Goal: Task Accomplishment & Management: Use online tool/utility

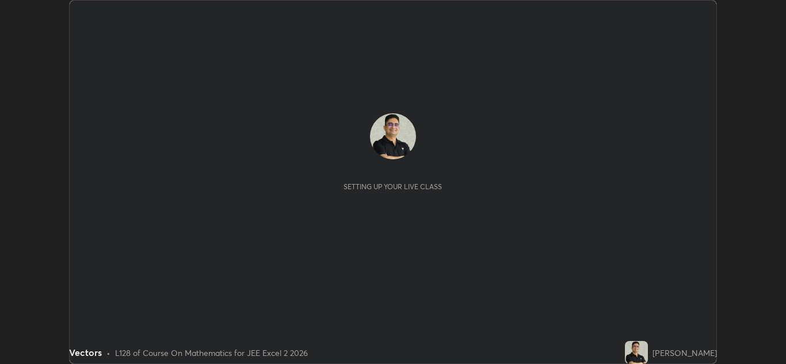
scroll to position [364, 786]
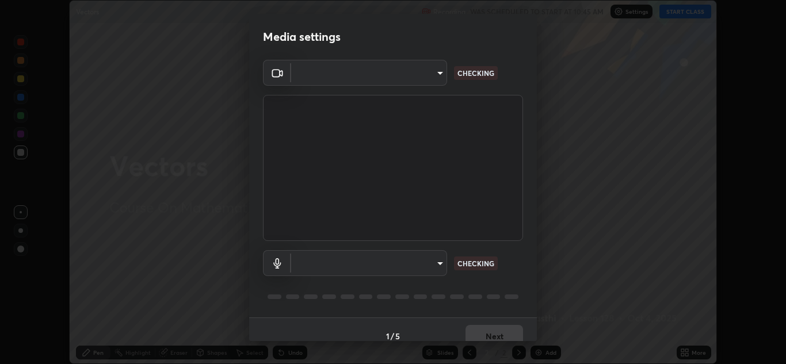
click at [444, 268] on body "Erase all Vectors Recording WAS SCHEDULED TO START AT 10:45 AM Settings START C…" at bounding box center [393, 182] width 786 height 364
type input "e7f5d75c66a8ec01b6be6c8d9fba877b5f6738b88fd0c20368e9895a02b6f94a"
type input "communications"
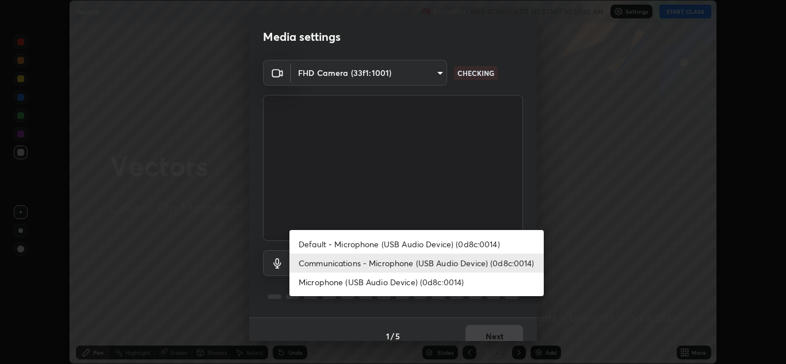
click at [513, 262] on li "Communications - Microphone (USB Audio Device) (0d8c:0014)" at bounding box center [416, 263] width 254 height 19
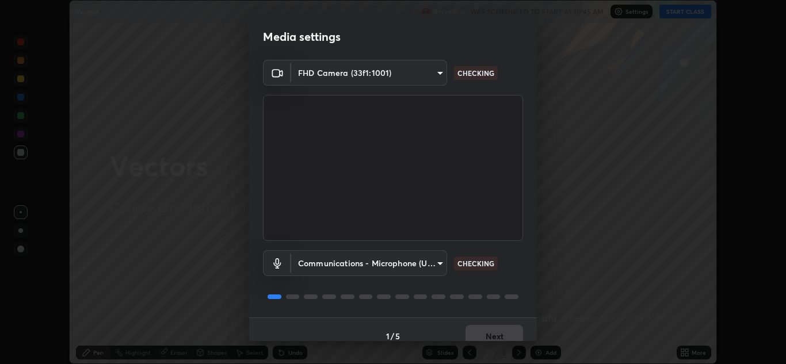
scroll to position [13, 0]
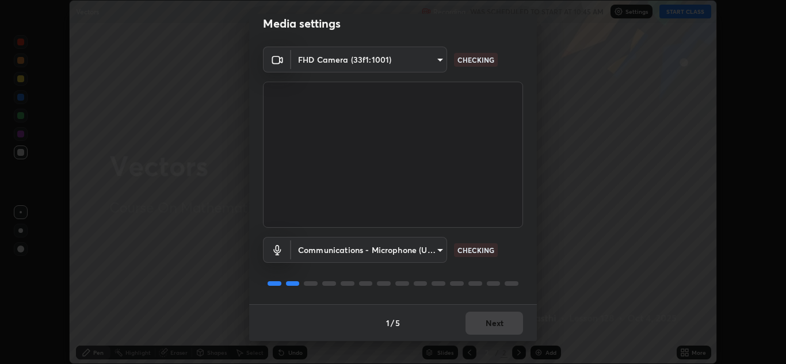
click at [517, 258] on div "Communications - Microphone (USB Audio Device) (0d8c:0014) communications CHECK…" at bounding box center [393, 250] width 260 height 26
click at [516, 257] on div "Communications - Microphone (USB Audio Device) (0d8c:0014) communications CHECK…" at bounding box center [393, 250] width 260 height 26
click at [497, 321] on button "Next" at bounding box center [494, 323] width 58 height 23
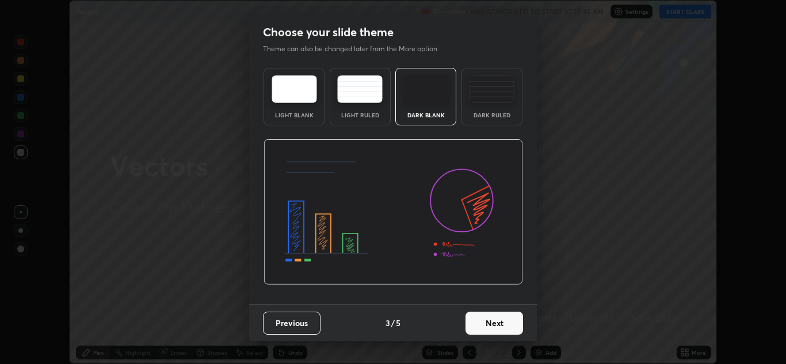
click at [502, 325] on button "Next" at bounding box center [494, 323] width 58 height 23
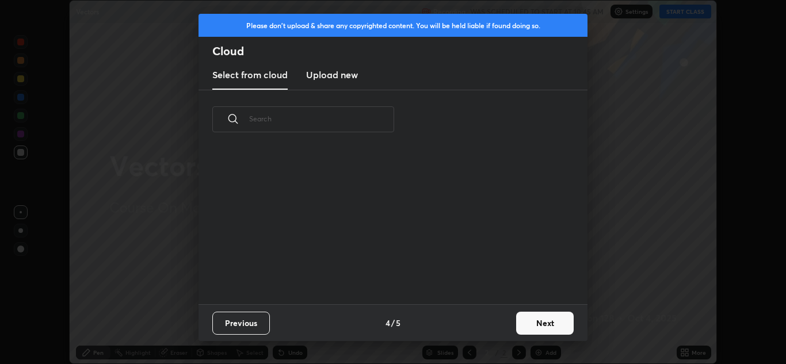
click at [518, 324] on button "Next" at bounding box center [545, 323] width 58 height 23
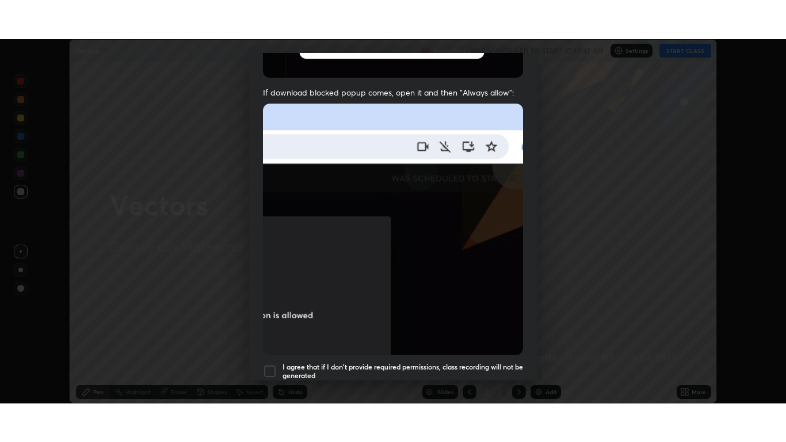
scroll to position [249, 0]
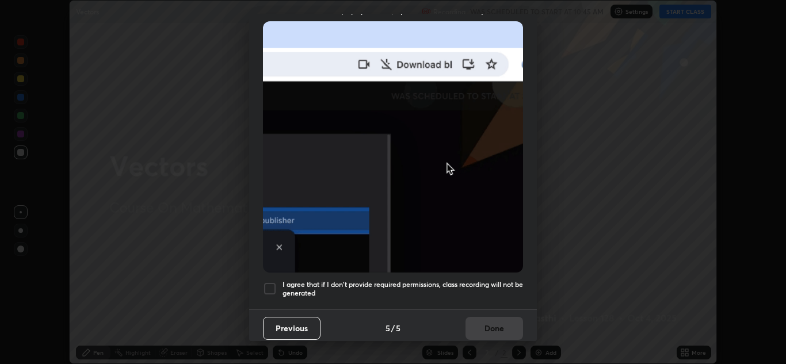
click at [271, 287] on div at bounding box center [270, 289] width 14 height 14
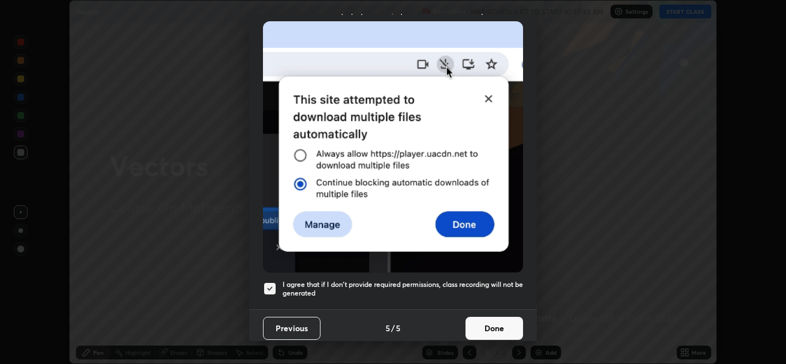
click at [480, 322] on button "Done" at bounding box center [494, 328] width 58 height 23
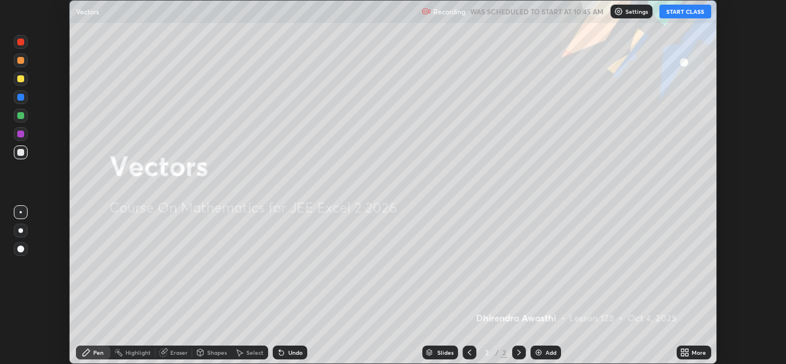
click at [680, 16] on button "START CLASS" at bounding box center [685, 12] width 52 height 14
click at [683, 350] on icon at bounding box center [682, 350] width 3 height 3
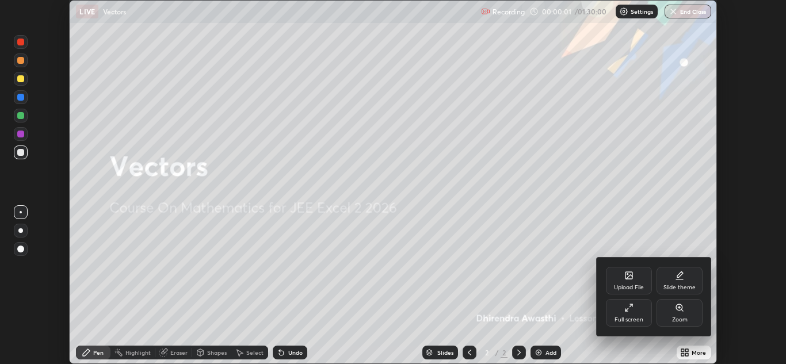
click at [626, 310] on icon at bounding box center [626, 310] width 2 height 2
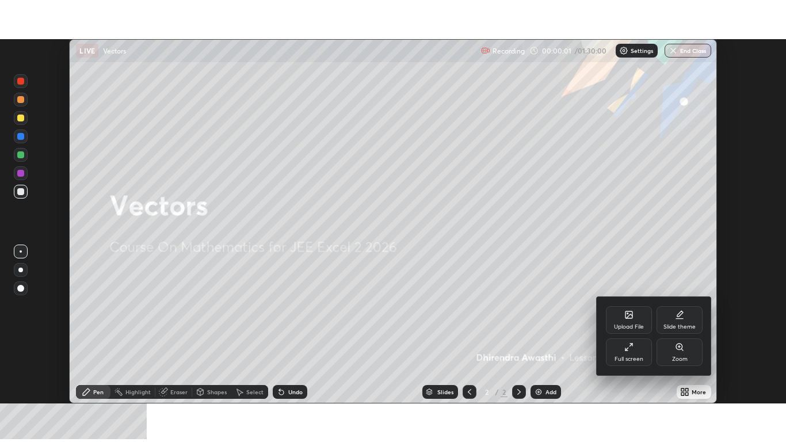
scroll to position [442, 786]
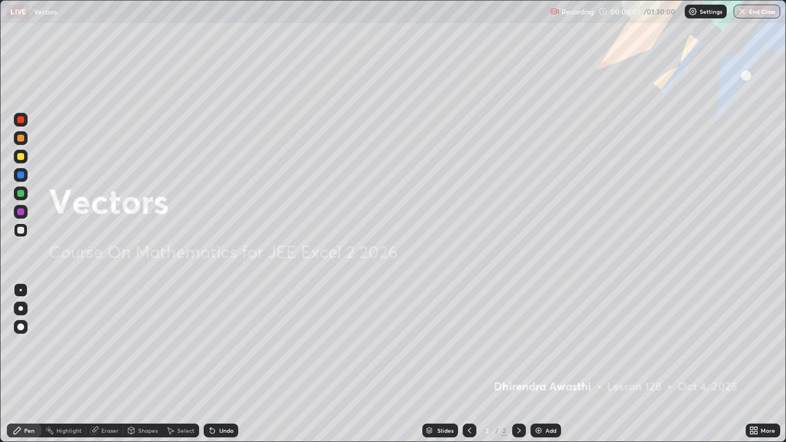
click at [551, 364] on div "Add" at bounding box center [545, 430] width 30 height 14
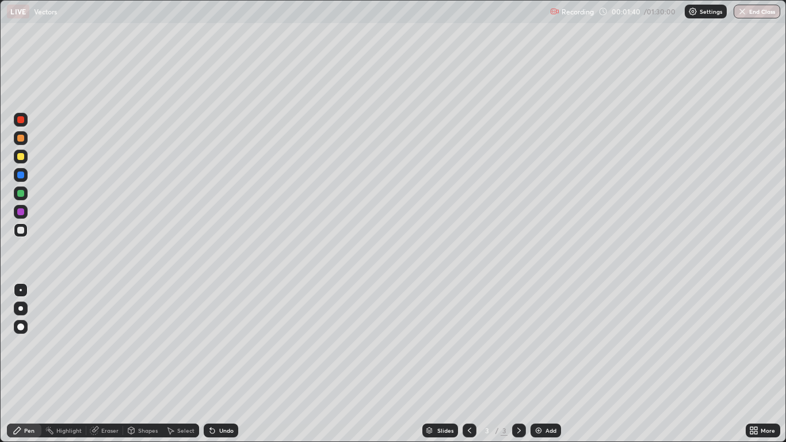
click at [22, 159] on div at bounding box center [20, 156] width 7 height 7
click at [222, 364] on div "Undo" at bounding box center [226, 430] width 14 height 6
click at [225, 364] on div "Undo" at bounding box center [221, 430] width 35 height 14
click at [228, 364] on div "Undo" at bounding box center [221, 430] width 35 height 14
click at [221, 364] on div "Undo" at bounding box center [226, 430] width 14 height 6
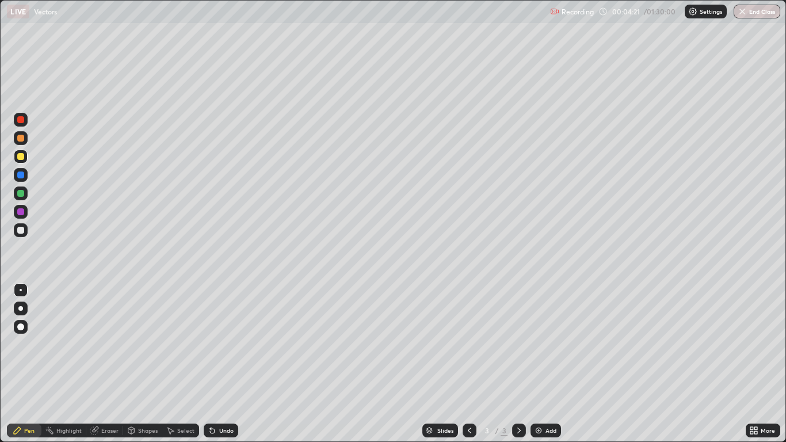
click at [112, 364] on div "Eraser" at bounding box center [109, 430] width 17 height 6
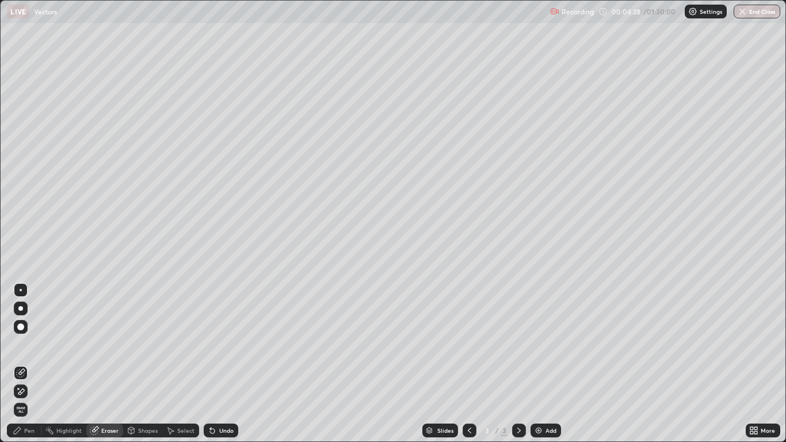
click at [33, 364] on div "Pen" at bounding box center [29, 430] width 10 height 6
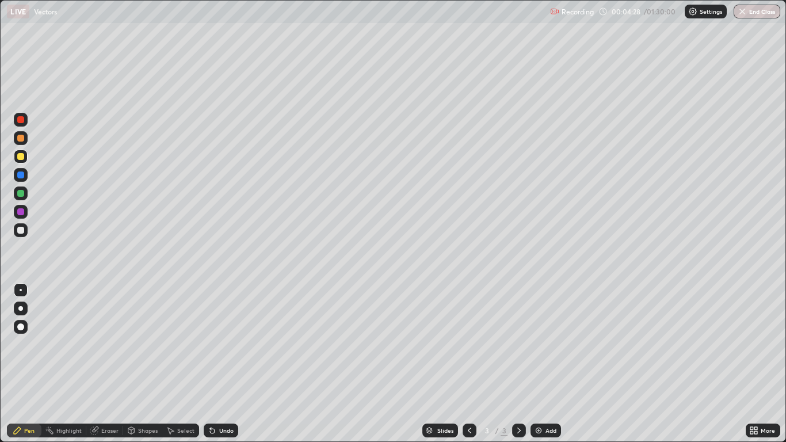
click at [32, 364] on div "Pen" at bounding box center [29, 430] width 10 height 6
click at [21, 231] on div at bounding box center [20, 230] width 7 height 7
click at [22, 231] on div at bounding box center [20, 230] width 7 height 7
click at [25, 197] on div at bounding box center [21, 193] width 14 height 14
click at [21, 199] on div at bounding box center [21, 193] width 14 height 14
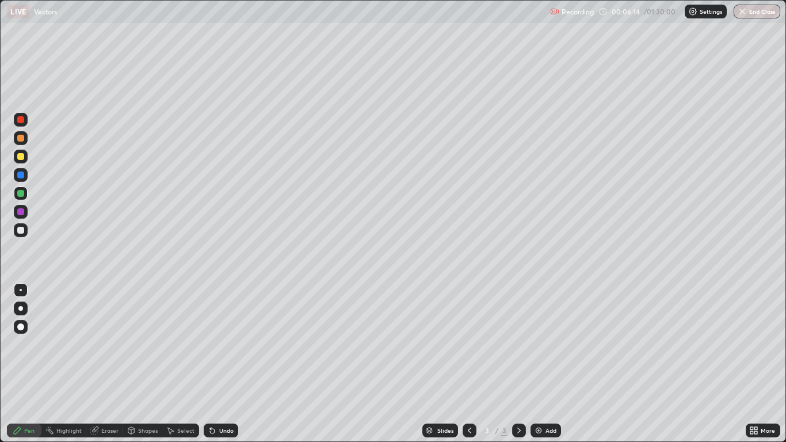
click at [22, 198] on div at bounding box center [21, 193] width 14 height 14
click at [227, 364] on div "Undo" at bounding box center [221, 430] width 35 height 14
click at [230, 364] on div "Undo" at bounding box center [221, 430] width 35 height 14
click at [111, 364] on div "Eraser" at bounding box center [104, 430] width 37 height 14
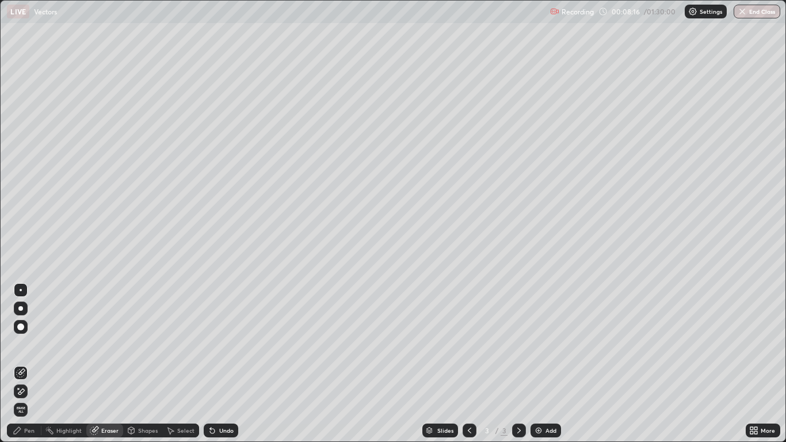
click at [26, 364] on div "Pen" at bounding box center [29, 430] width 10 height 6
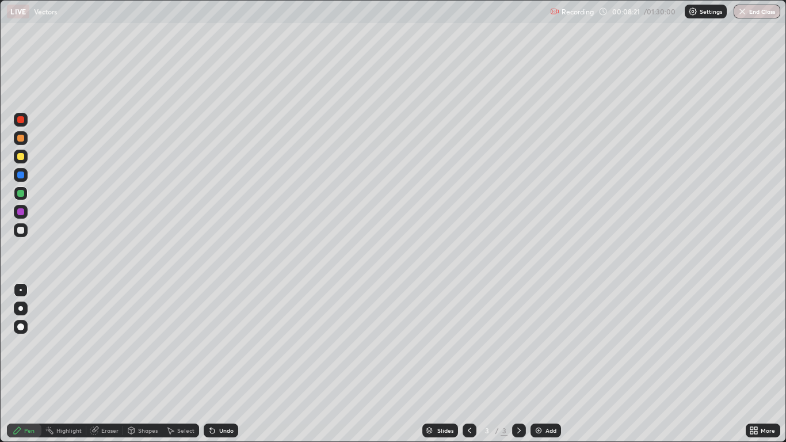
click at [21, 158] on div at bounding box center [20, 156] width 7 height 7
click at [22, 123] on div at bounding box center [20, 119] width 7 height 7
click at [21, 125] on div at bounding box center [21, 120] width 14 height 14
click at [226, 364] on div "Undo" at bounding box center [221, 430] width 35 height 14
click at [220, 364] on div "Undo" at bounding box center [226, 430] width 14 height 6
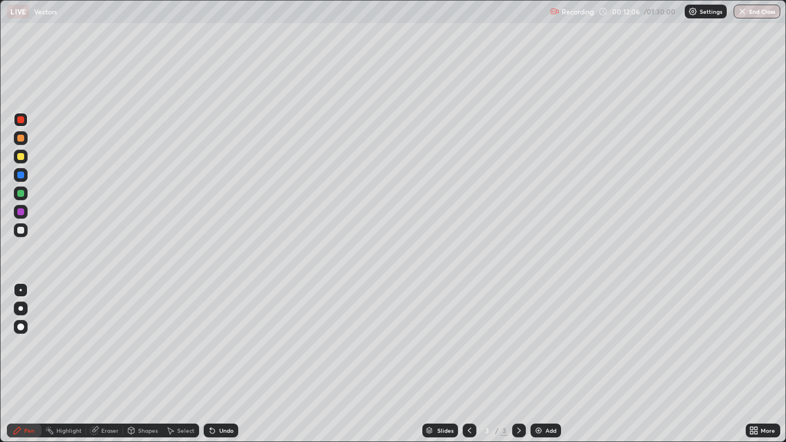
click at [224, 364] on div "Undo" at bounding box center [226, 430] width 14 height 6
click at [541, 364] on img at bounding box center [538, 430] width 9 height 9
click at [215, 364] on icon at bounding box center [212, 430] width 9 height 9
click at [26, 229] on div at bounding box center [21, 230] width 14 height 14
click at [20, 212] on div at bounding box center [20, 211] width 7 height 7
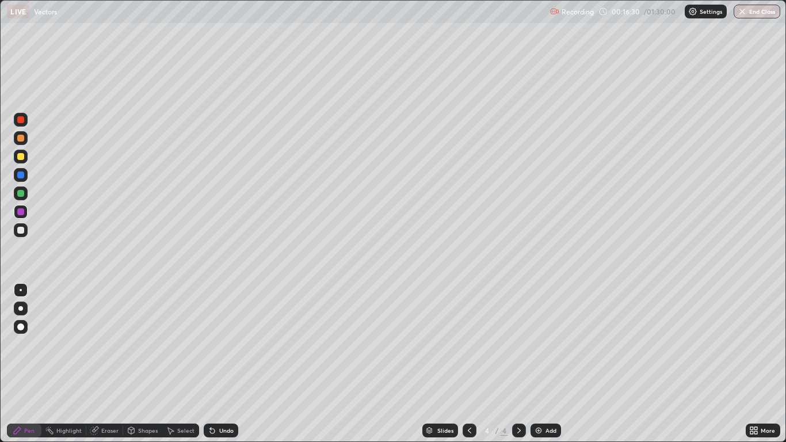
click at [22, 159] on div at bounding box center [20, 156] width 7 height 7
click at [222, 364] on div "Undo" at bounding box center [226, 430] width 14 height 6
click at [550, 364] on div "Add" at bounding box center [550, 430] width 11 height 6
click at [24, 232] on div at bounding box center [20, 230] width 7 height 7
click at [20, 213] on div at bounding box center [20, 211] width 7 height 7
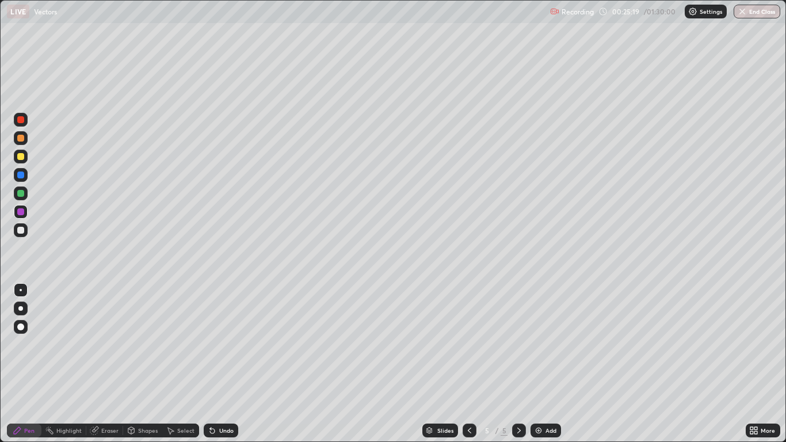
click at [20, 194] on div at bounding box center [20, 193] width 7 height 7
click at [21, 157] on div at bounding box center [20, 156] width 7 height 7
click at [22, 121] on div at bounding box center [20, 119] width 7 height 7
click at [220, 364] on div "Undo" at bounding box center [226, 430] width 14 height 6
click at [221, 364] on div "Undo" at bounding box center [226, 430] width 14 height 6
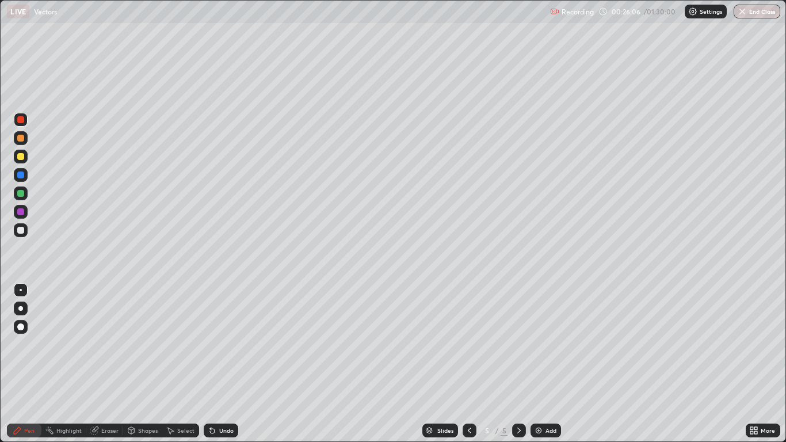
click at [222, 364] on div "Undo" at bounding box center [226, 430] width 14 height 6
click at [29, 364] on div "Pen" at bounding box center [24, 430] width 35 height 14
click at [21, 195] on div at bounding box center [20, 193] width 7 height 7
click at [22, 174] on div at bounding box center [20, 174] width 7 height 7
click at [22, 155] on div at bounding box center [20, 156] width 7 height 7
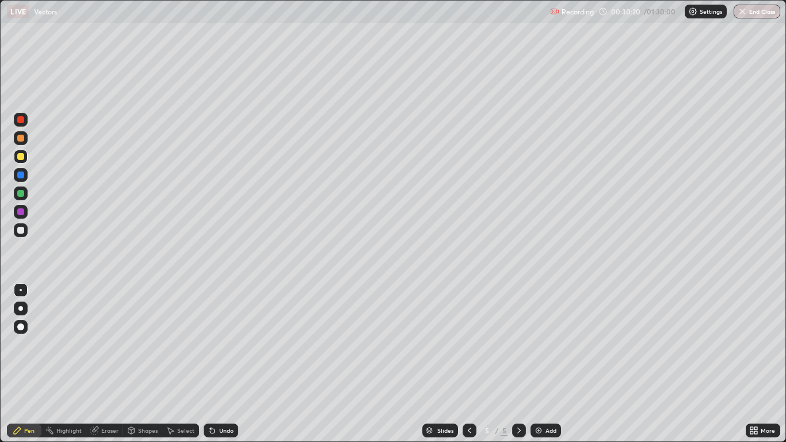
click at [21, 158] on div at bounding box center [20, 156] width 7 height 7
click at [25, 194] on div at bounding box center [21, 193] width 14 height 14
click at [222, 364] on div "Undo" at bounding box center [226, 430] width 14 height 6
click at [21, 230] on div at bounding box center [20, 230] width 7 height 7
click at [116, 364] on div "Eraser" at bounding box center [109, 430] width 17 height 6
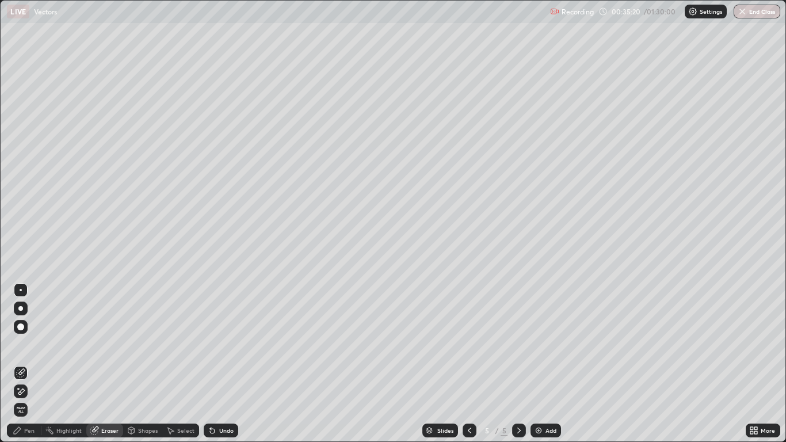
click at [30, 364] on div "Pen" at bounding box center [29, 430] width 10 height 6
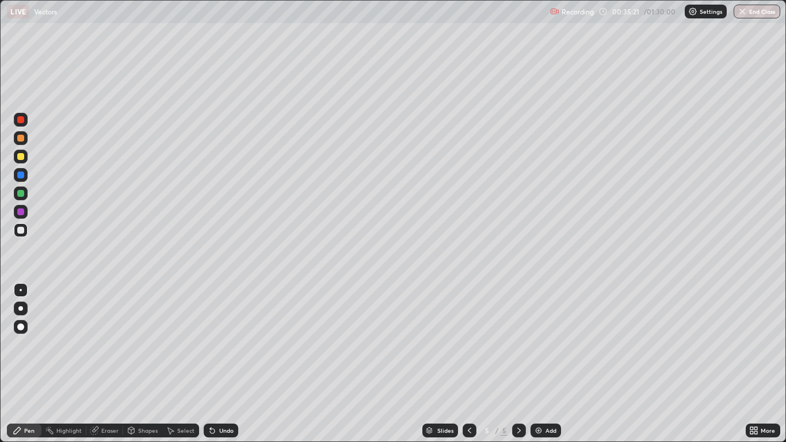
click at [21, 193] on div at bounding box center [20, 193] width 7 height 7
click at [21, 230] on div at bounding box center [20, 230] width 7 height 7
click at [217, 364] on div "Undo" at bounding box center [221, 430] width 35 height 14
click at [544, 364] on div "Add" at bounding box center [545, 430] width 30 height 14
click at [24, 139] on div at bounding box center [20, 138] width 7 height 7
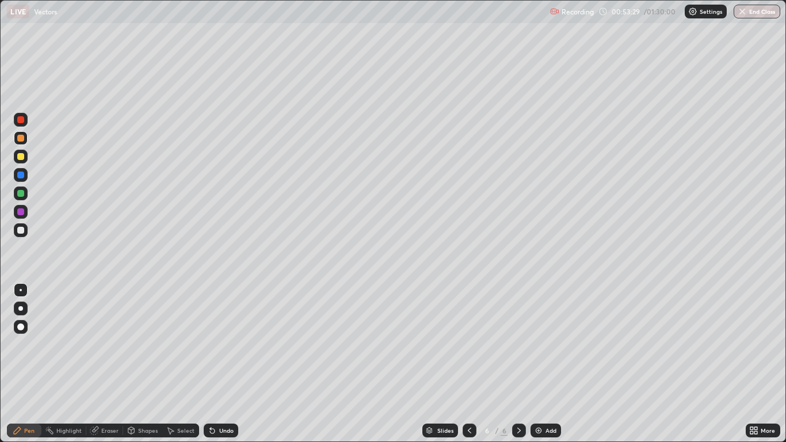
click at [20, 230] on div at bounding box center [20, 230] width 7 height 7
click at [222, 364] on div "Undo" at bounding box center [226, 430] width 14 height 6
click at [226, 364] on div "Undo" at bounding box center [221, 430] width 35 height 14
click at [110, 364] on div "Eraser" at bounding box center [109, 430] width 17 height 6
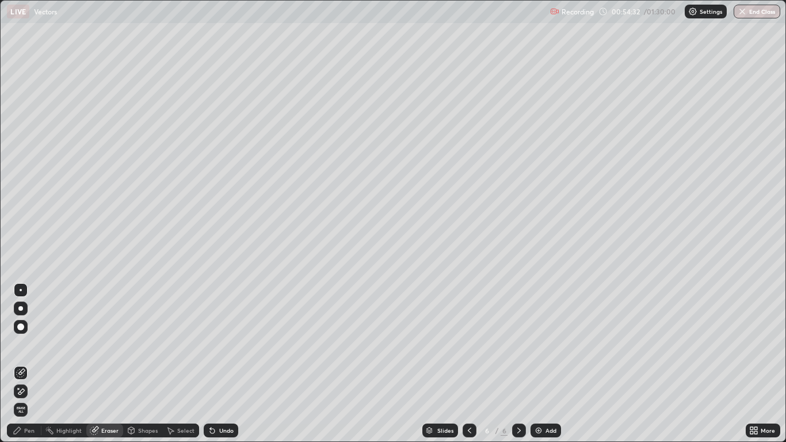
click at [34, 364] on div "Pen" at bounding box center [29, 430] width 10 height 6
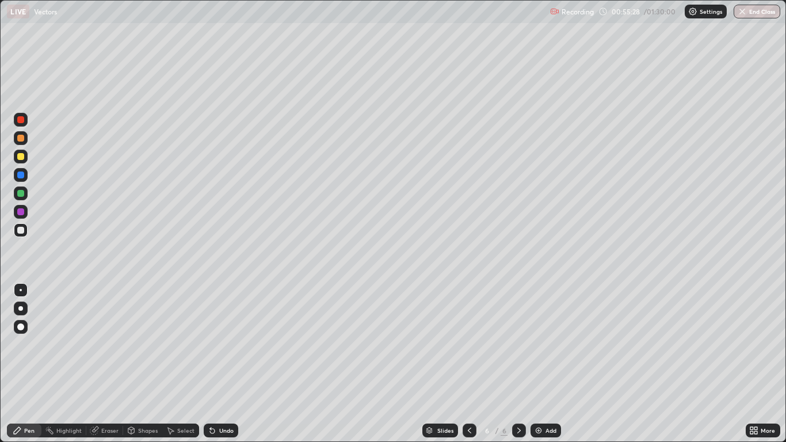
click at [112, 364] on div "Eraser" at bounding box center [109, 430] width 17 height 6
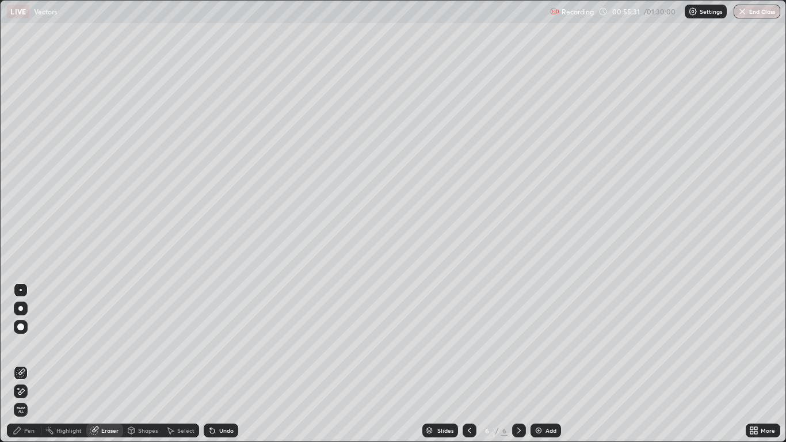
click at [26, 364] on div "Pen" at bounding box center [29, 430] width 10 height 6
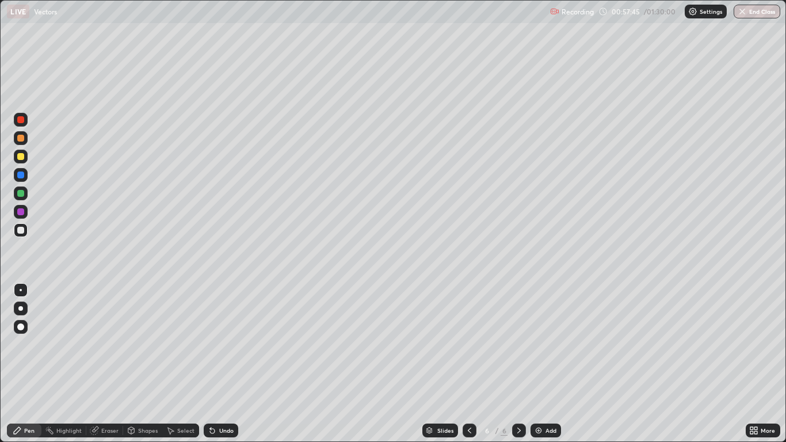
click at [106, 364] on div "Eraser" at bounding box center [109, 430] width 17 height 6
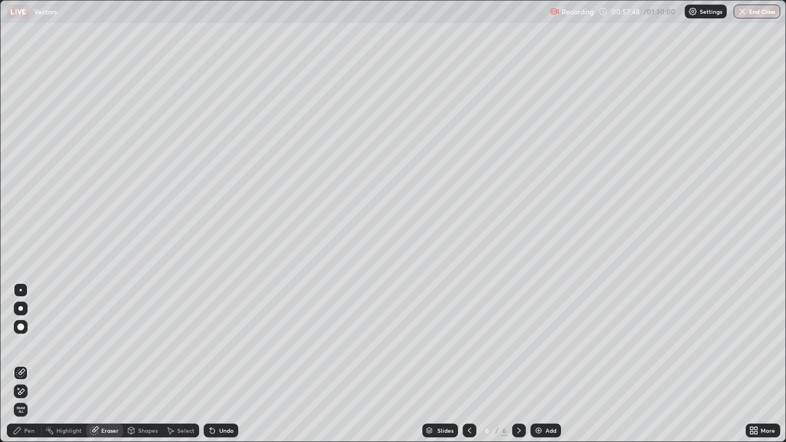
click at [28, 364] on div "Pen" at bounding box center [29, 430] width 10 height 6
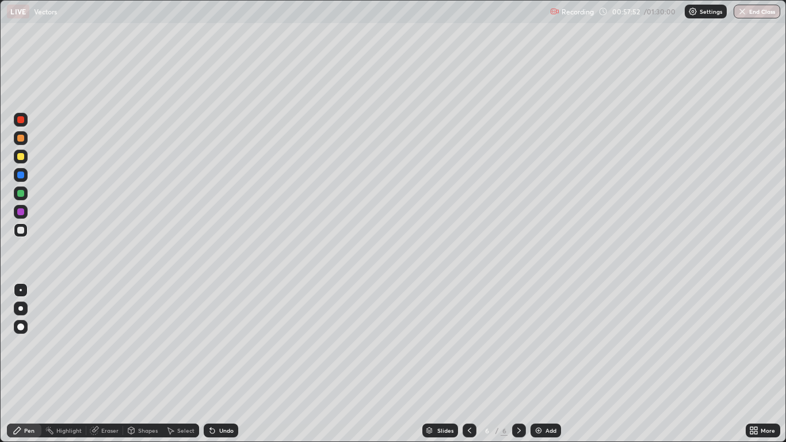
click at [109, 364] on div "Eraser" at bounding box center [109, 430] width 17 height 6
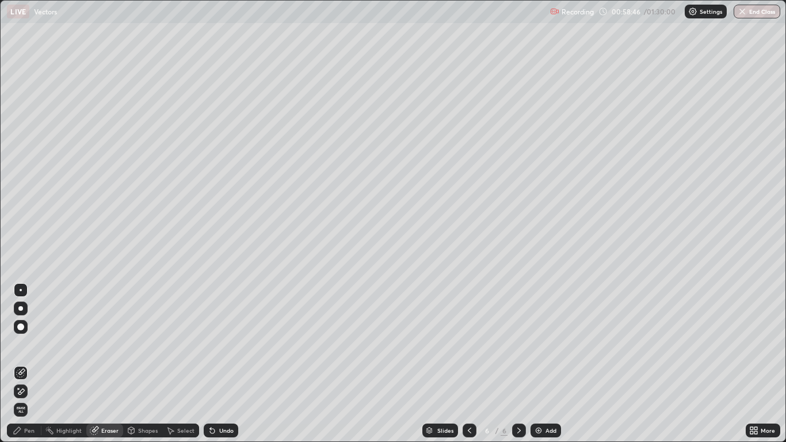
click at [33, 364] on div "Pen" at bounding box center [29, 430] width 10 height 6
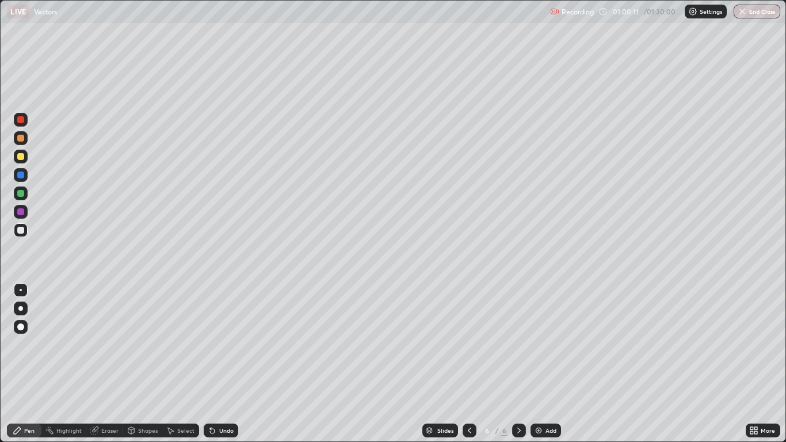
click at [112, 364] on div "Eraser" at bounding box center [109, 430] width 17 height 6
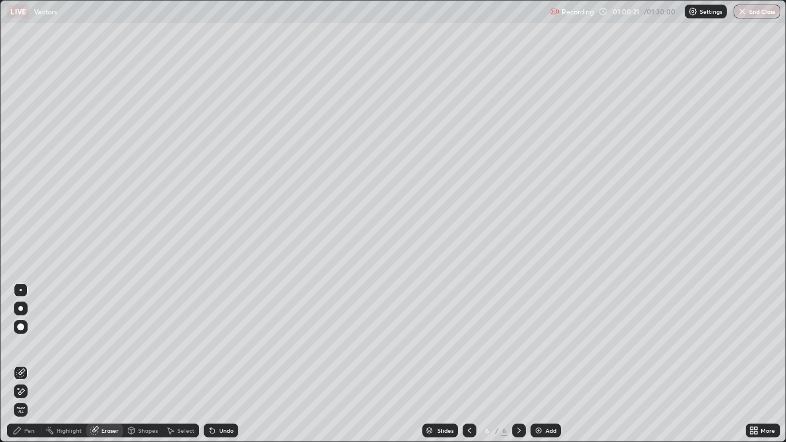
click at [35, 364] on div "Pen" at bounding box center [29, 430] width 10 height 6
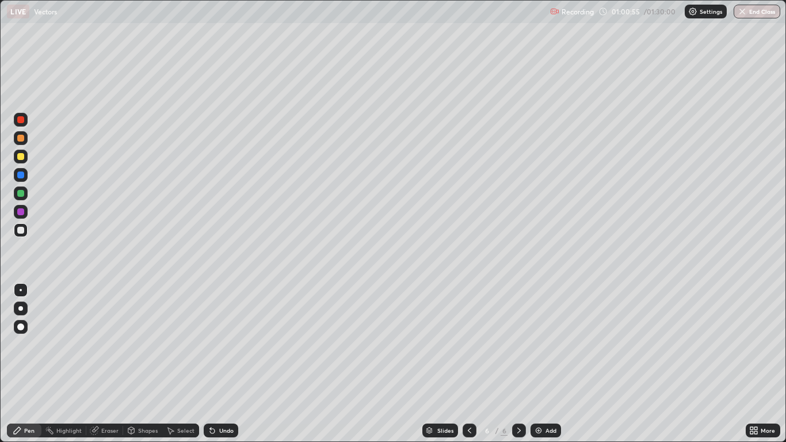
click at [109, 364] on div "Eraser" at bounding box center [109, 430] width 17 height 6
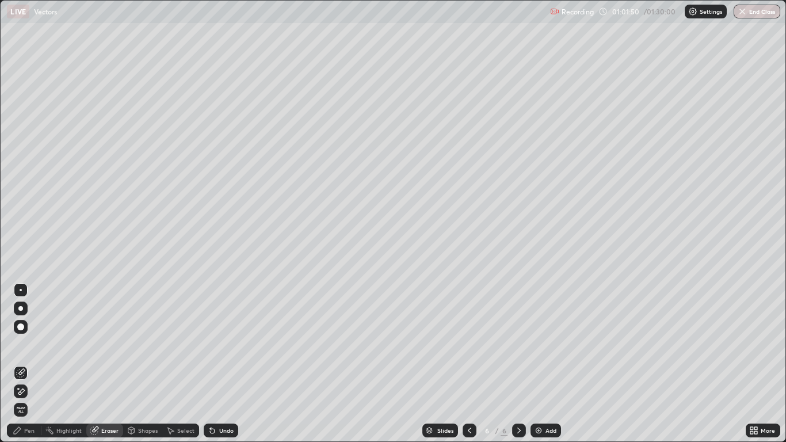
click at [27, 364] on div "Pen" at bounding box center [29, 430] width 10 height 6
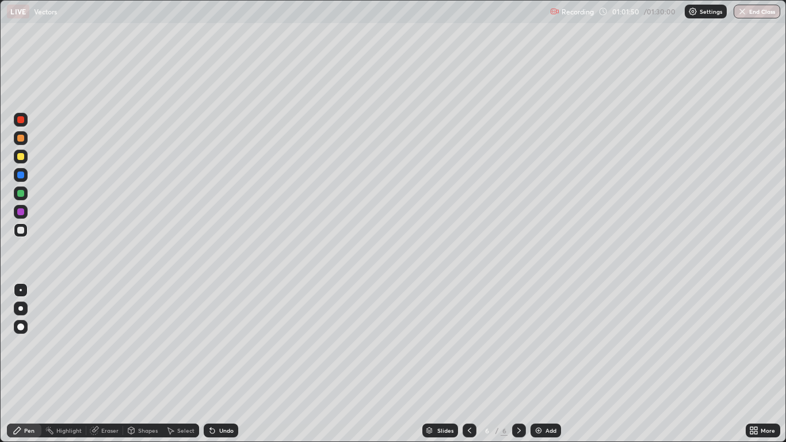
click at [25, 364] on div "Pen" at bounding box center [24, 430] width 35 height 14
click at [552, 364] on div "Add" at bounding box center [550, 430] width 11 height 6
click at [20, 232] on div at bounding box center [20, 230] width 7 height 7
click at [215, 364] on icon at bounding box center [212, 430] width 9 height 9
click at [216, 364] on div "Undo" at bounding box center [221, 430] width 35 height 14
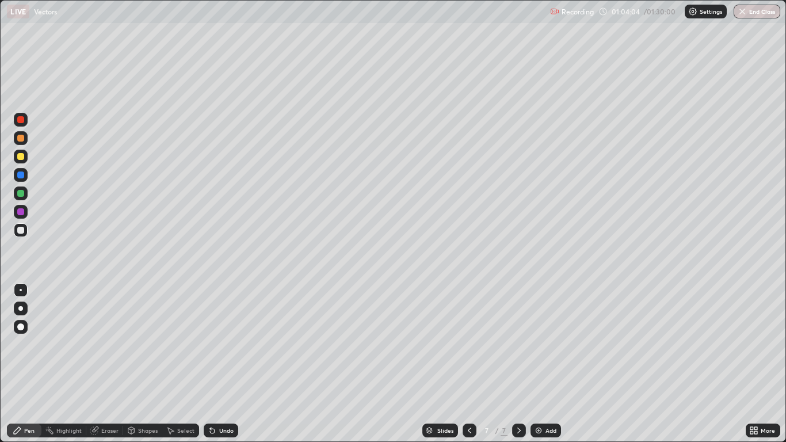
click at [211, 364] on icon at bounding box center [212, 431] width 5 height 5
click at [216, 364] on div "Undo" at bounding box center [221, 430] width 35 height 14
click at [211, 364] on icon at bounding box center [212, 431] width 5 height 5
click at [213, 364] on icon at bounding box center [212, 430] width 9 height 9
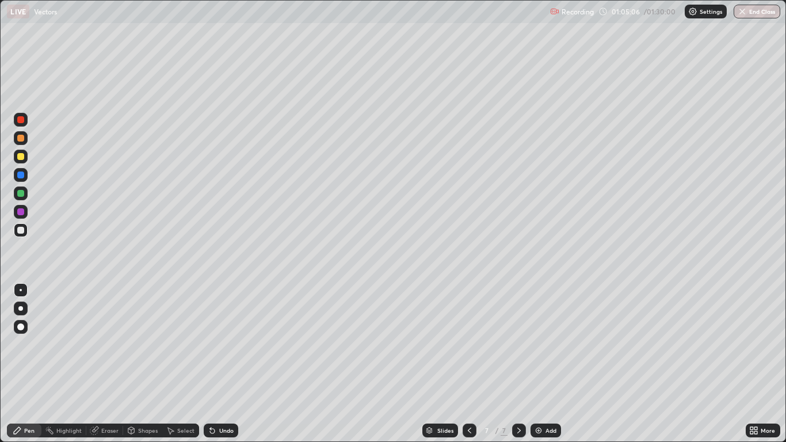
click at [219, 364] on div "Undo" at bounding box center [226, 430] width 14 height 6
click at [21, 140] on div at bounding box center [20, 138] width 7 height 7
click at [21, 230] on div at bounding box center [20, 230] width 7 height 7
click at [223, 364] on div "Undo" at bounding box center [226, 430] width 14 height 6
click at [216, 364] on div "Undo" at bounding box center [221, 430] width 35 height 14
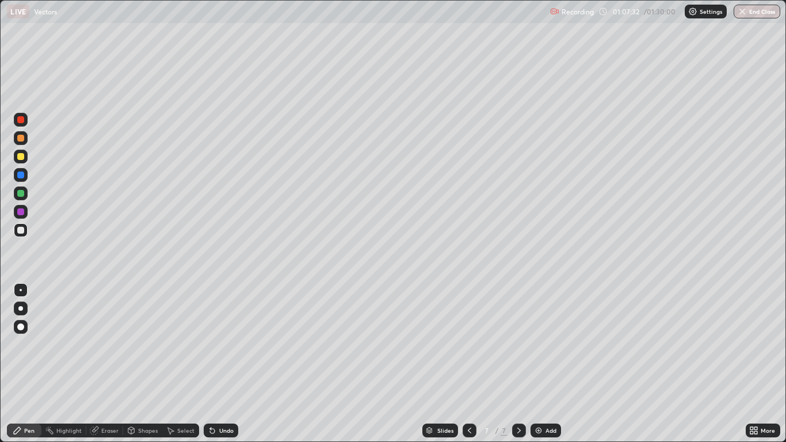
click at [20, 178] on div at bounding box center [20, 174] width 7 height 7
click at [21, 175] on div at bounding box center [20, 174] width 7 height 7
click at [21, 231] on div at bounding box center [20, 230] width 7 height 7
click at [226, 364] on div "Undo" at bounding box center [226, 430] width 14 height 6
click at [227, 364] on div "Undo" at bounding box center [226, 430] width 14 height 6
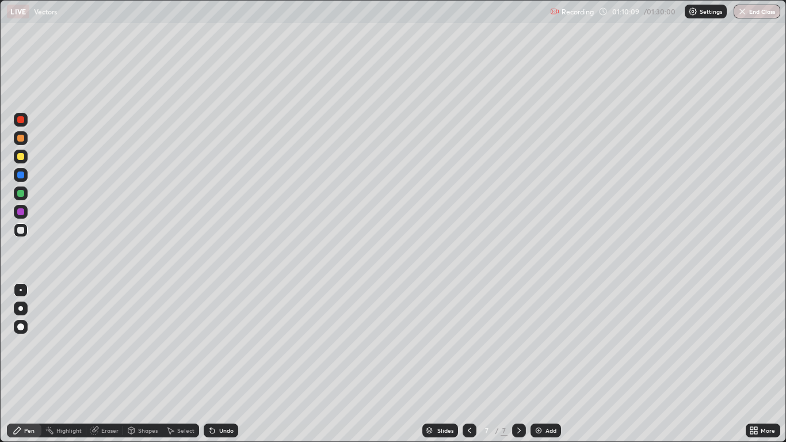
click at [223, 364] on div "Undo" at bounding box center [226, 430] width 14 height 6
click at [224, 364] on div "Undo" at bounding box center [226, 430] width 14 height 6
click at [222, 364] on div "Undo" at bounding box center [221, 430] width 35 height 14
click at [221, 364] on div "Undo" at bounding box center [221, 430] width 35 height 14
click at [547, 364] on div "Add" at bounding box center [550, 430] width 11 height 6
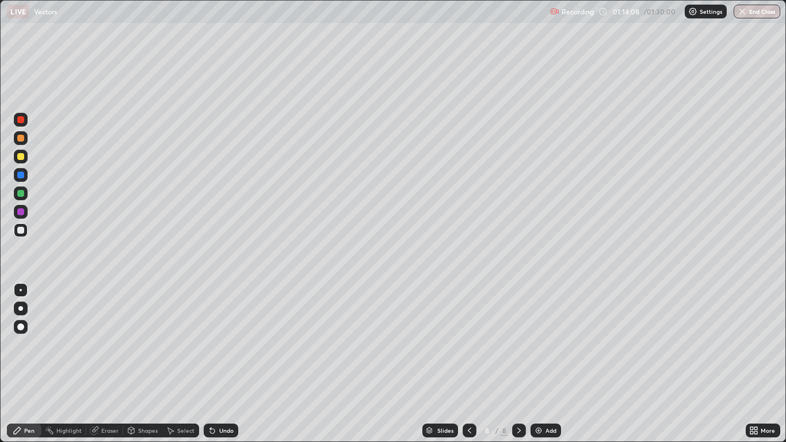
click at [19, 156] on div at bounding box center [20, 156] width 7 height 7
click at [22, 233] on div at bounding box center [20, 230] width 7 height 7
click at [212, 364] on icon at bounding box center [212, 430] width 9 height 9
click at [211, 364] on icon at bounding box center [212, 431] width 5 height 5
click at [216, 364] on div "Undo" at bounding box center [221, 430] width 35 height 14
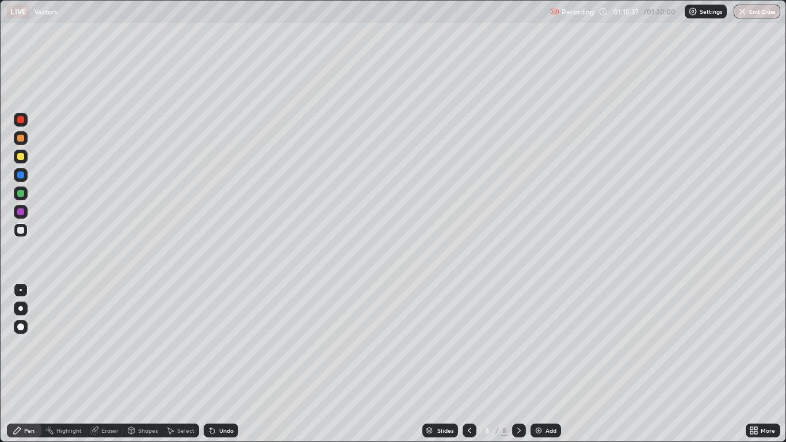
click at [21, 161] on div at bounding box center [21, 157] width 14 height 14
click at [23, 231] on div at bounding box center [20, 230] width 7 height 7
click at [21, 161] on div at bounding box center [21, 157] width 14 height 14
click at [21, 230] on div at bounding box center [20, 230] width 7 height 7
click at [223, 364] on div "Undo" at bounding box center [226, 430] width 14 height 6
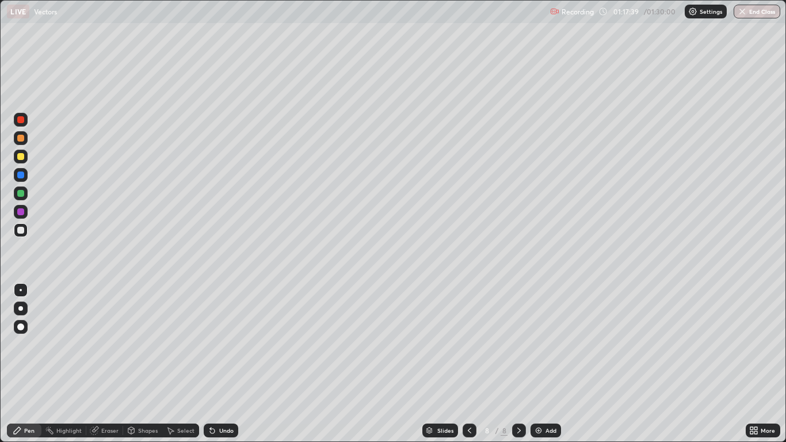
click at [219, 364] on div "Undo" at bounding box center [221, 430] width 35 height 14
click at [219, 364] on div "Undo" at bounding box center [226, 430] width 14 height 6
click at [215, 364] on div "Undo" at bounding box center [221, 430] width 35 height 14
click at [22, 192] on div at bounding box center [20, 193] width 7 height 7
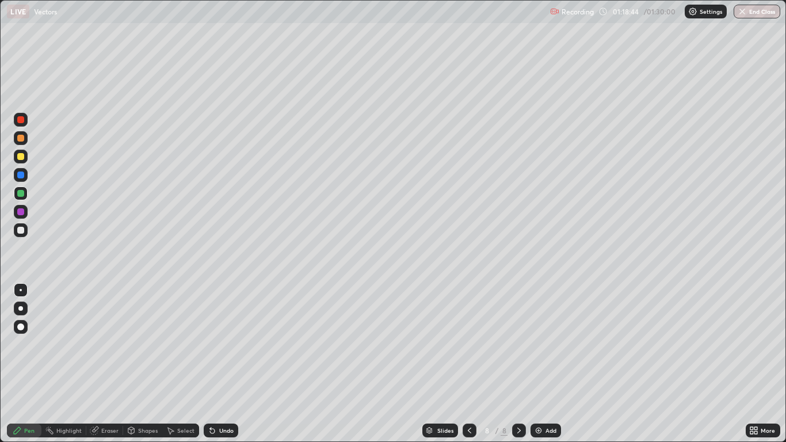
click at [23, 140] on div at bounding box center [20, 138] width 7 height 7
click at [21, 139] on div at bounding box center [20, 138] width 7 height 7
click at [21, 212] on div at bounding box center [20, 211] width 7 height 7
click at [549, 364] on div "Add" at bounding box center [550, 430] width 11 height 6
click at [21, 230] on div at bounding box center [20, 230] width 7 height 7
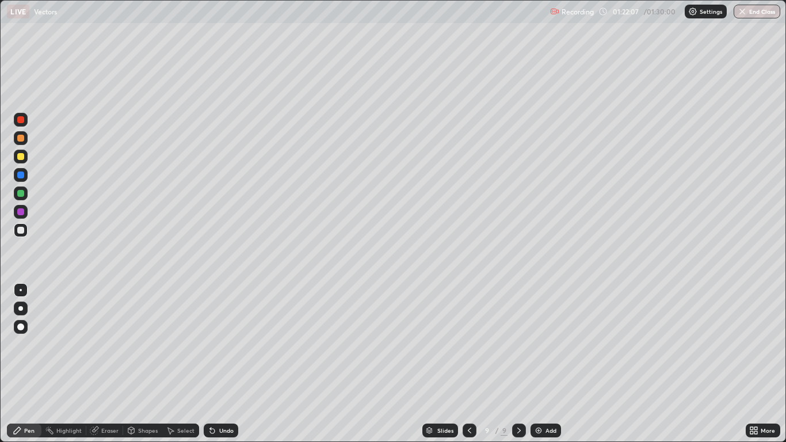
click at [220, 364] on div "Undo" at bounding box center [226, 430] width 14 height 6
click at [228, 364] on div "Undo" at bounding box center [226, 430] width 14 height 6
click at [544, 364] on div "Add" at bounding box center [545, 430] width 30 height 14
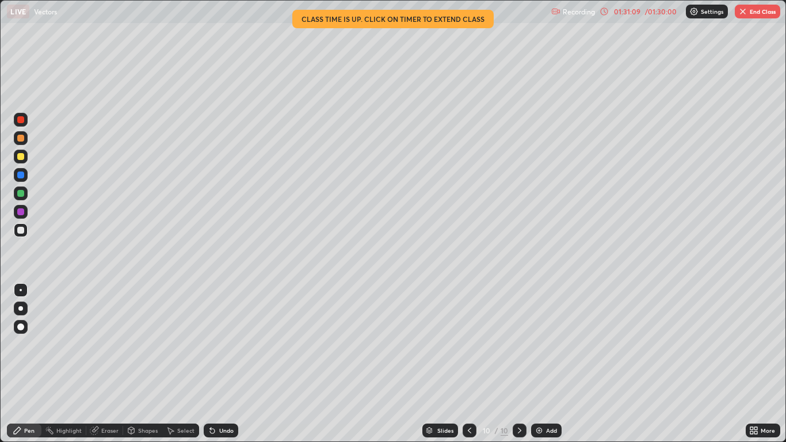
click at [546, 364] on div "Add" at bounding box center [551, 430] width 11 height 6
click at [227, 364] on div "Undo" at bounding box center [221, 430] width 35 height 14
click at [758, 16] on button "End Class" at bounding box center [757, 12] width 45 height 14
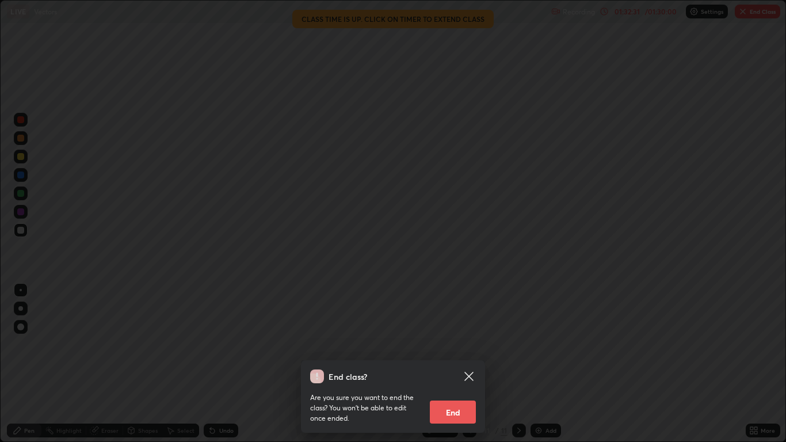
click at [462, 364] on button "End" at bounding box center [453, 411] width 46 height 23
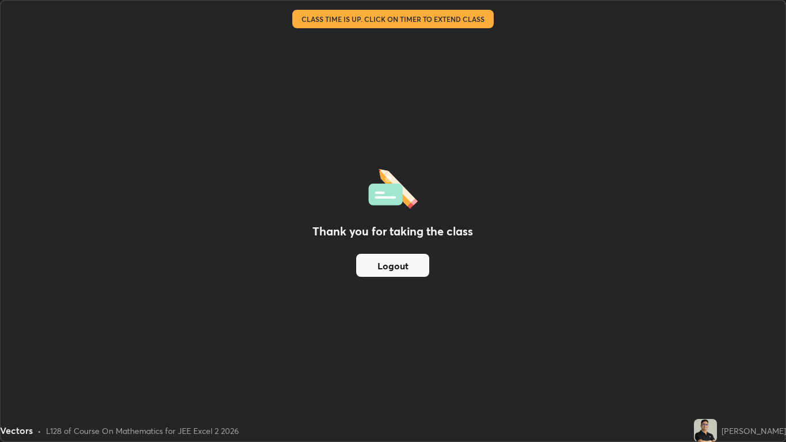
click at [416, 262] on button "Logout" at bounding box center [392, 265] width 73 height 23
